Goal: Task Accomplishment & Management: Manage account settings

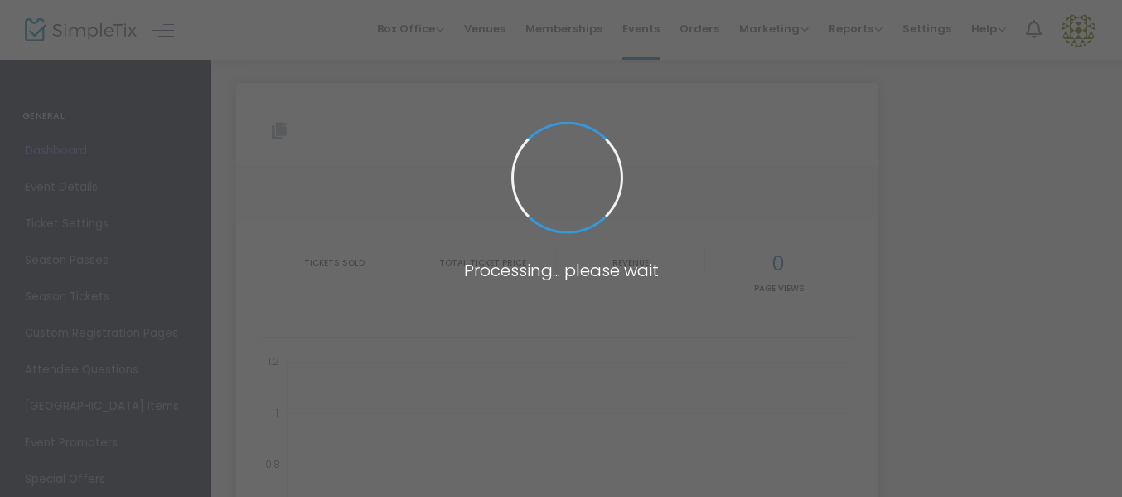
type input "[URL][DOMAIN_NAME][PERSON_NAME]"
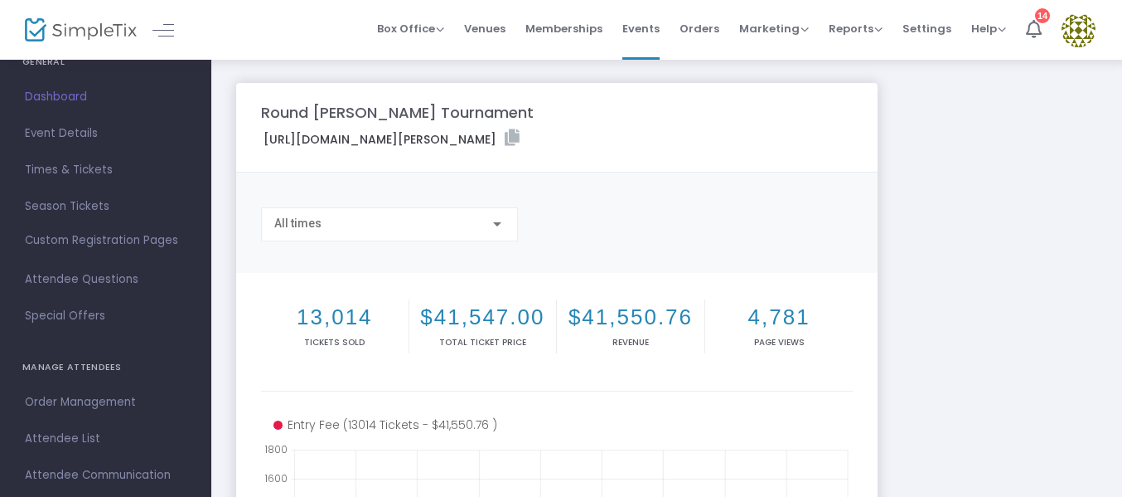
scroll to position [83, 0]
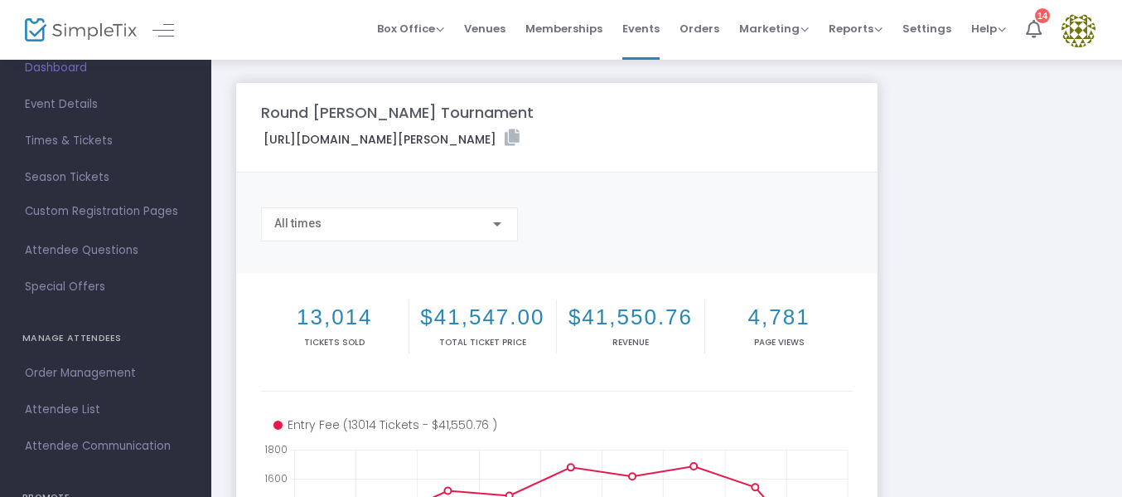
click at [80, 406] on span "Attendee List" at bounding box center [106, 410] width 162 height 22
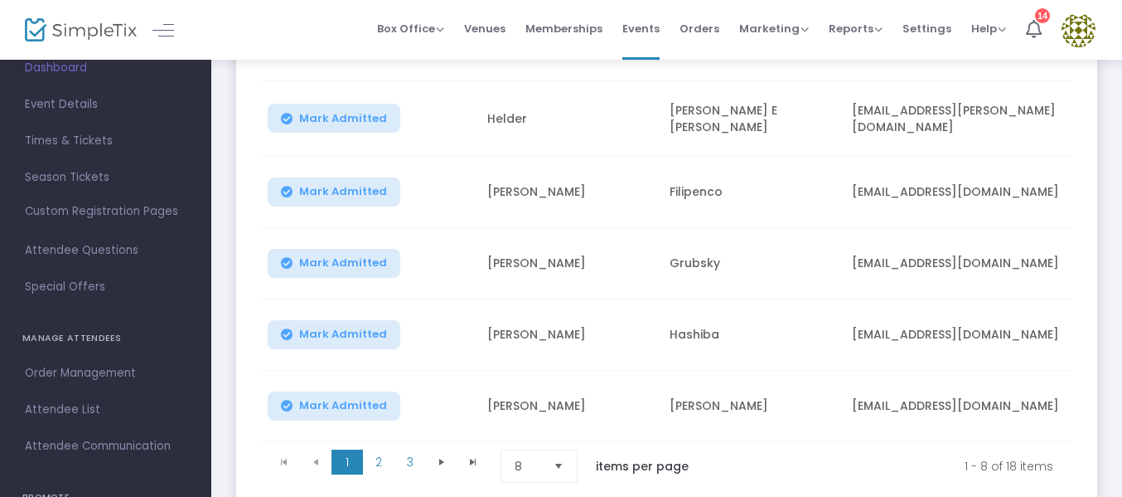
scroll to position [497, 0]
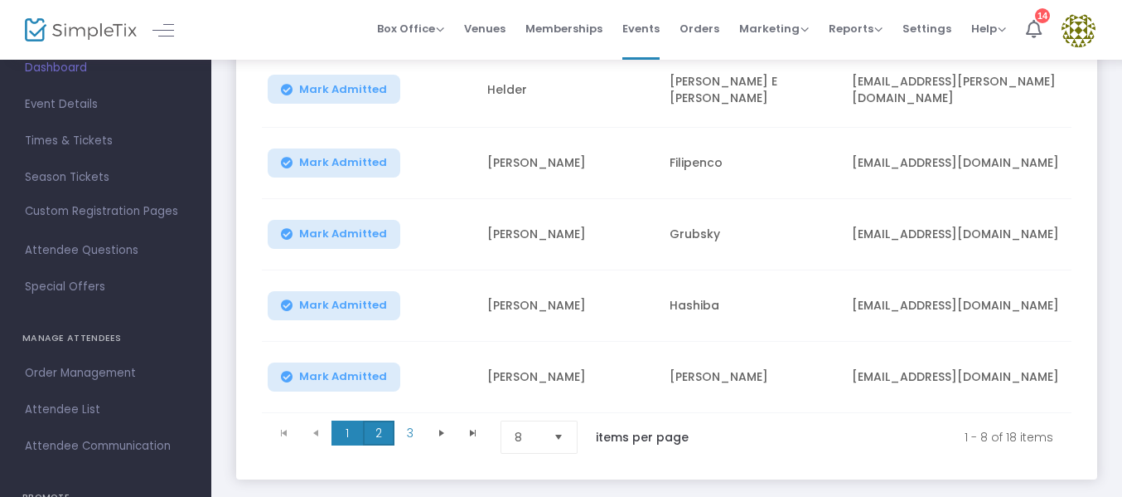
click at [378, 428] on span "2" at bounding box center [379, 432] width 32 height 25
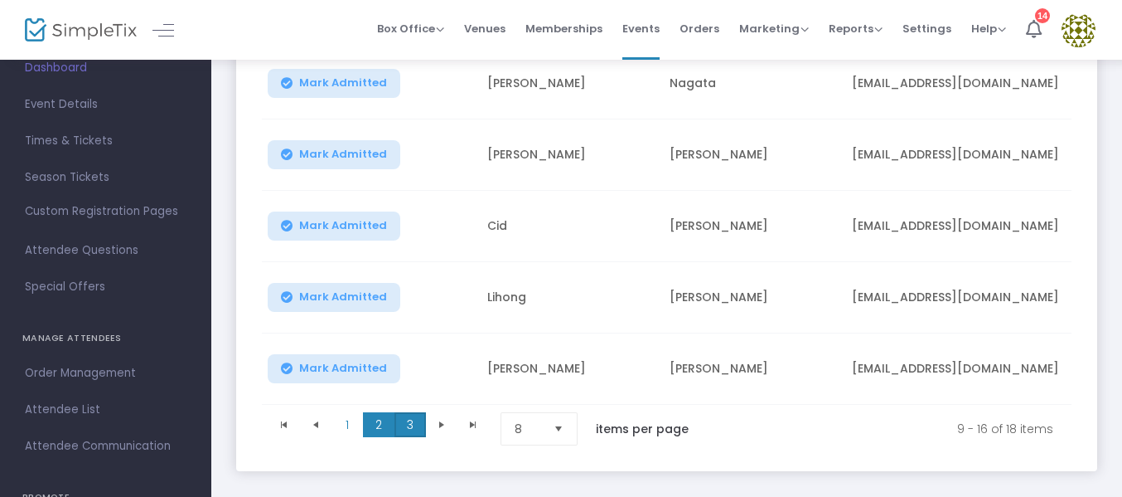
click at [400, 427] on span "3" at bounding box center [411, 424] width 32 height 25
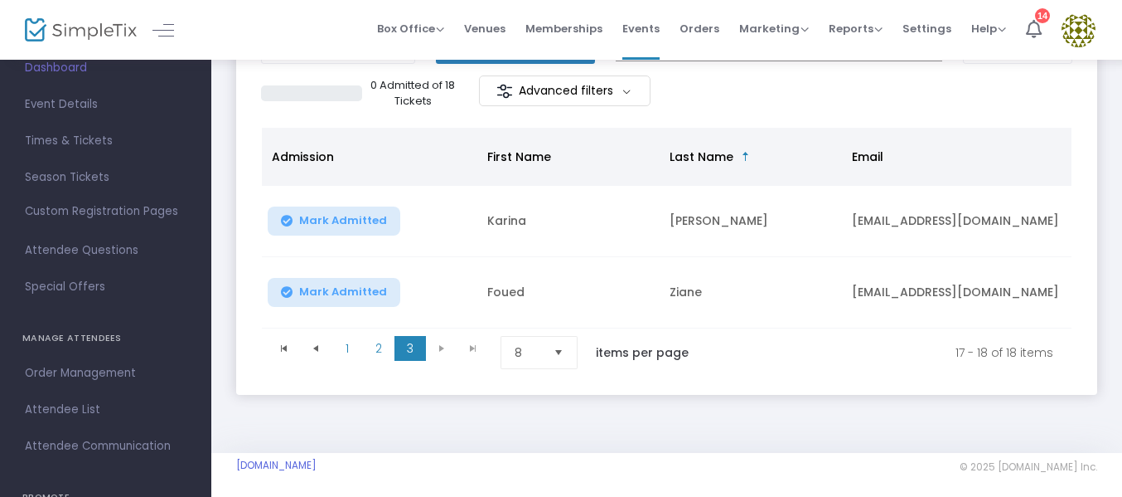
scroll to position [159, 0]
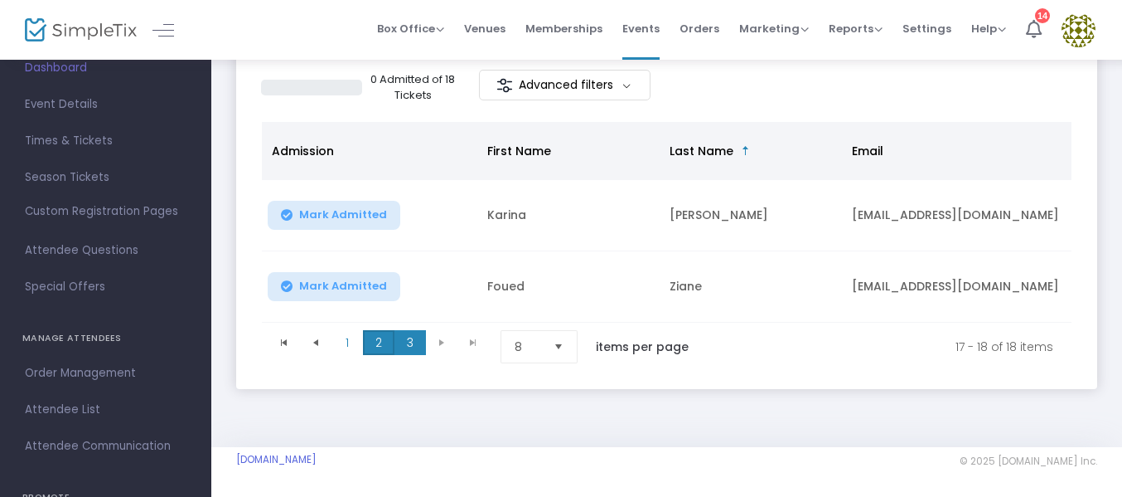
click at [371, 337] on span "2" at bounding box center [379, 342] width 32 height 25
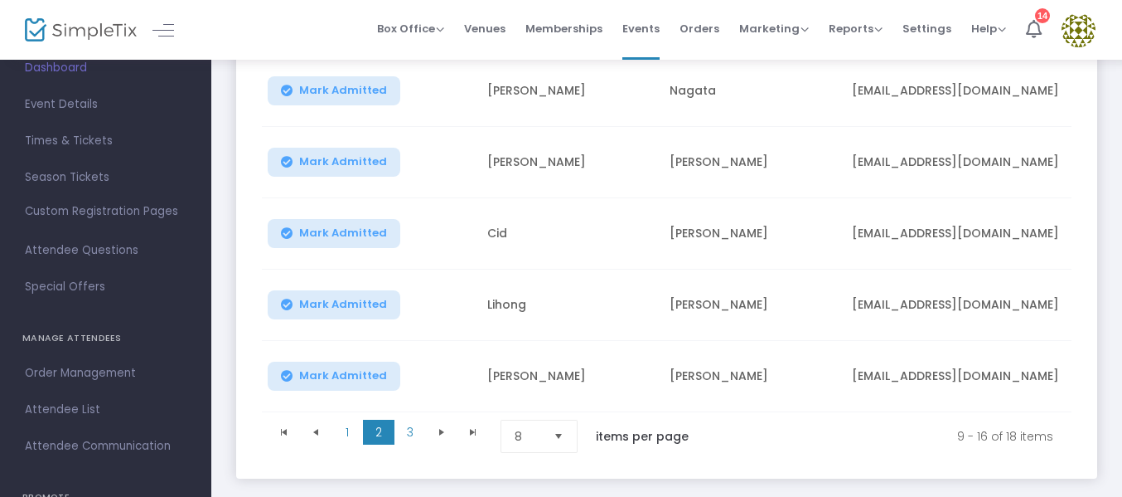
scroll to position [491, 0]
click at [347, 433] on span "1" at bounding box center [348, 431] width 32 height 25
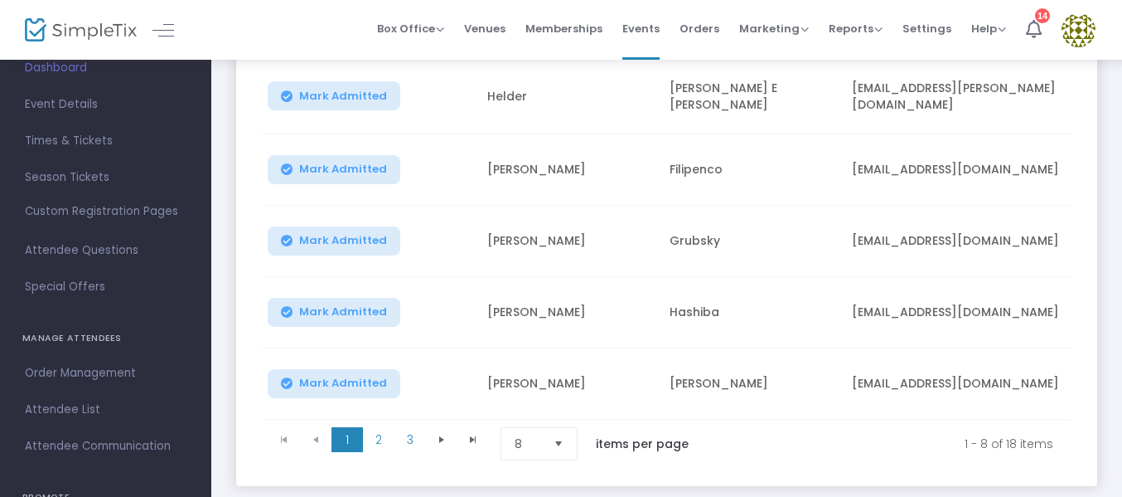
scroll to position [574, 0]
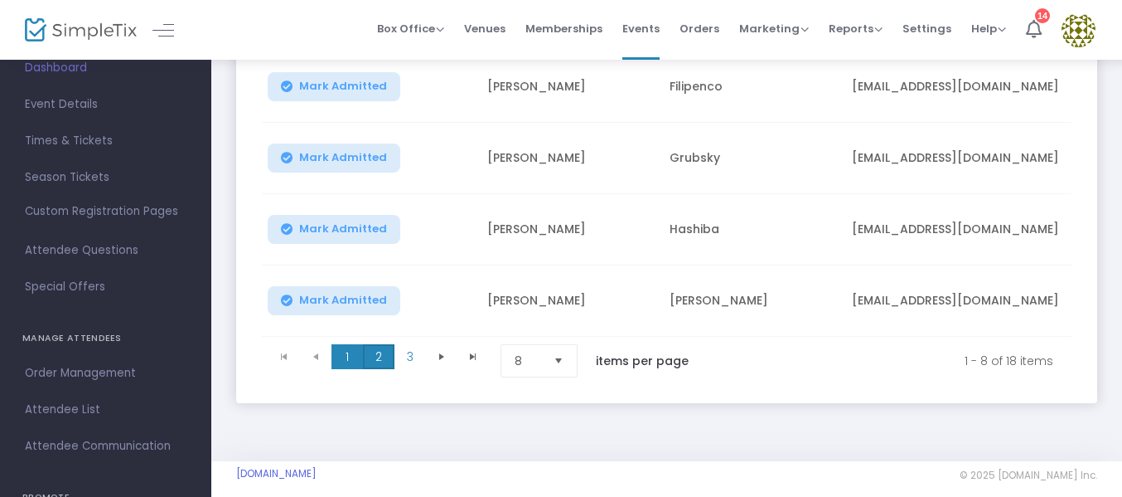
click at [380, 349] on span "2" at bounding box center [379, 356] width 32 height 25
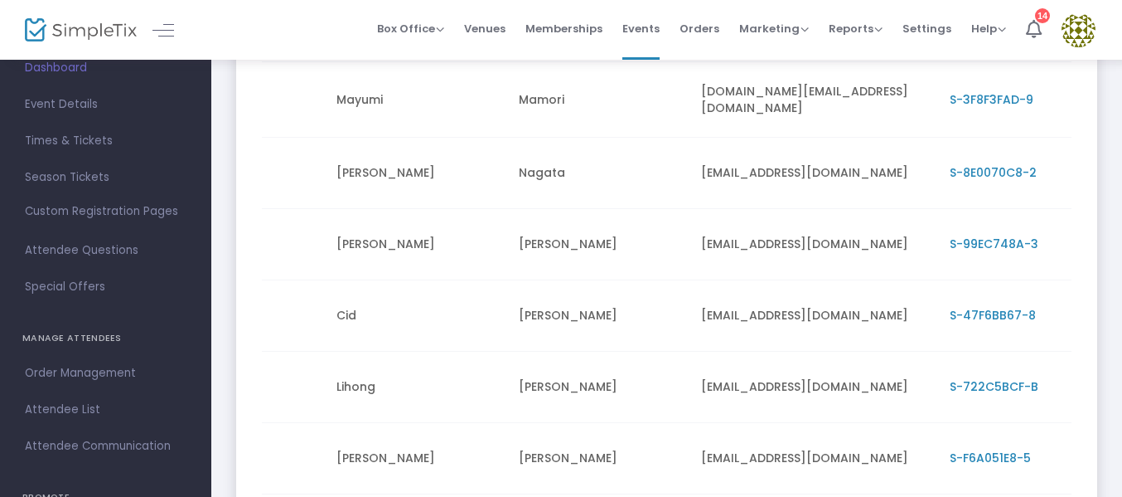
scroll to position [0, 168]
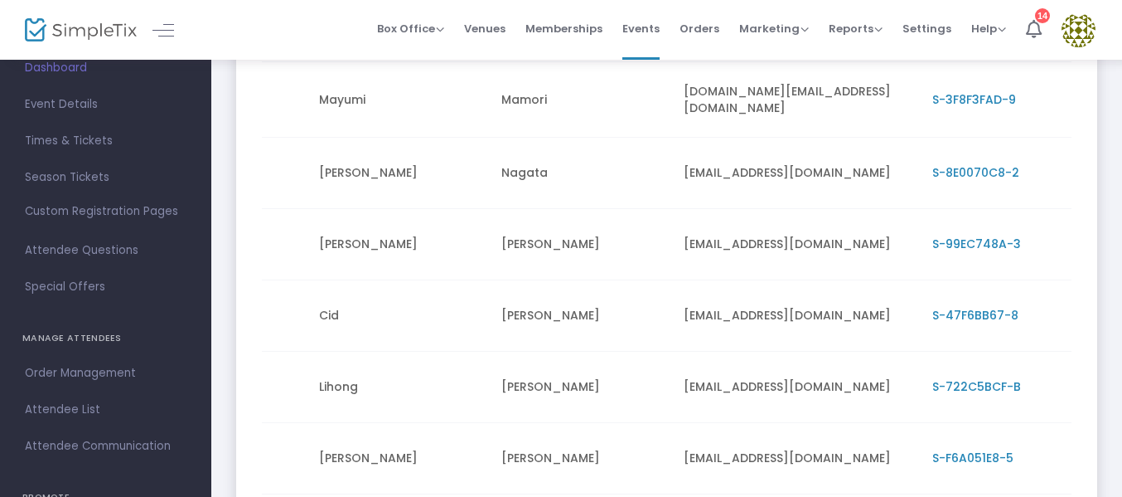
click at [983, 310] on span "S-47F6BB67-8" at bounding box center [976, 315] width 86 height 17
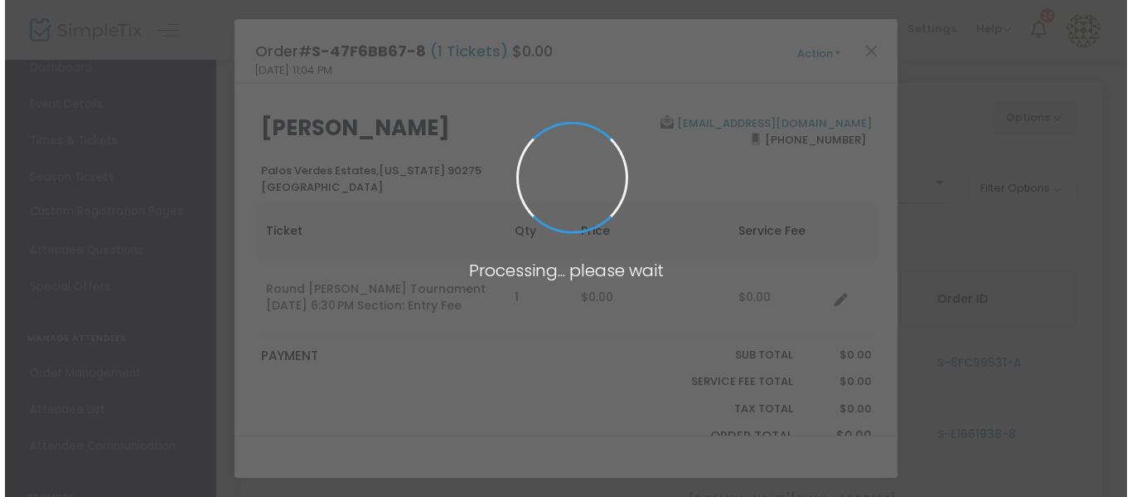
scroll to position [0, 0]
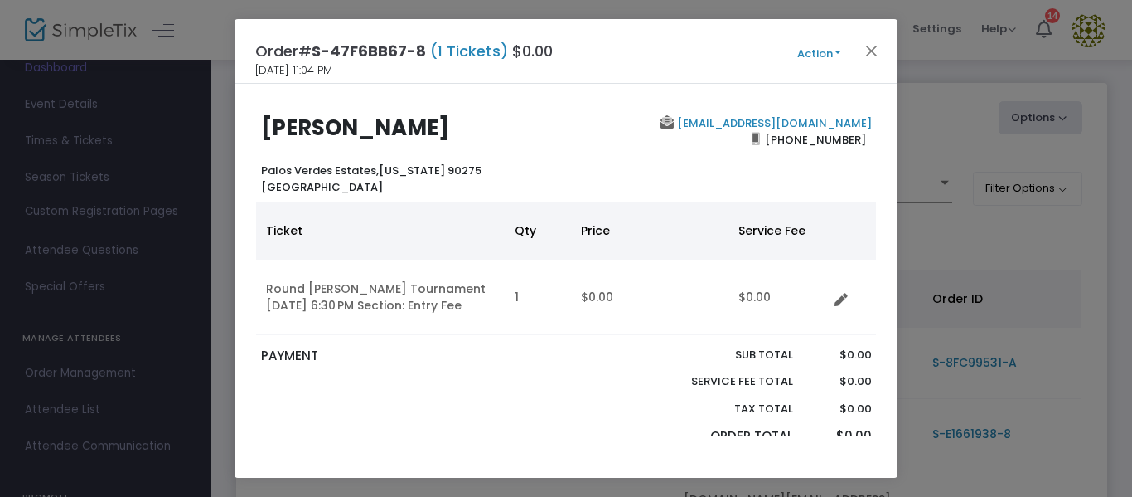
click at [838, 46] on button "Action" at bounding box center [818, 54] width 99 height 18
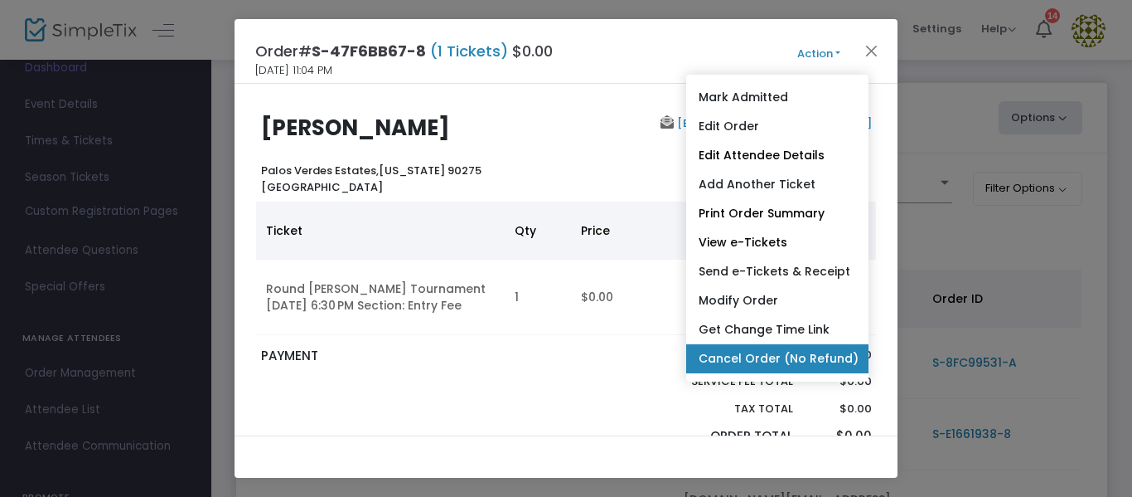
click at [717, 355] on link "Cancel Order (No Refund)" at bounding box center [777, 358] width 182 height 29
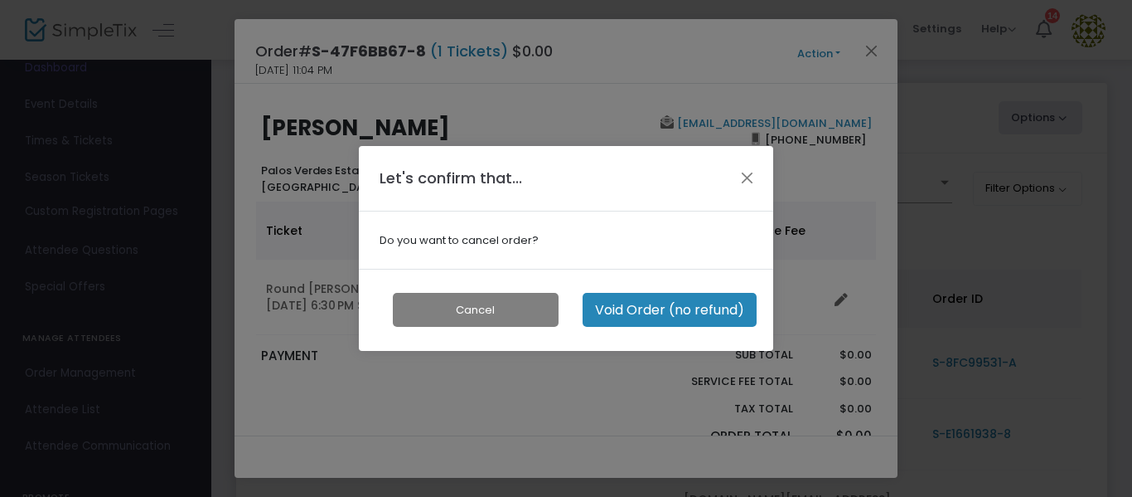
click at [673, 307] on button "Void Order (no refund)" at bounding box center [670, 310] width 174 height 34
